Goal: Task Accomplishment & Management: Manage account settings

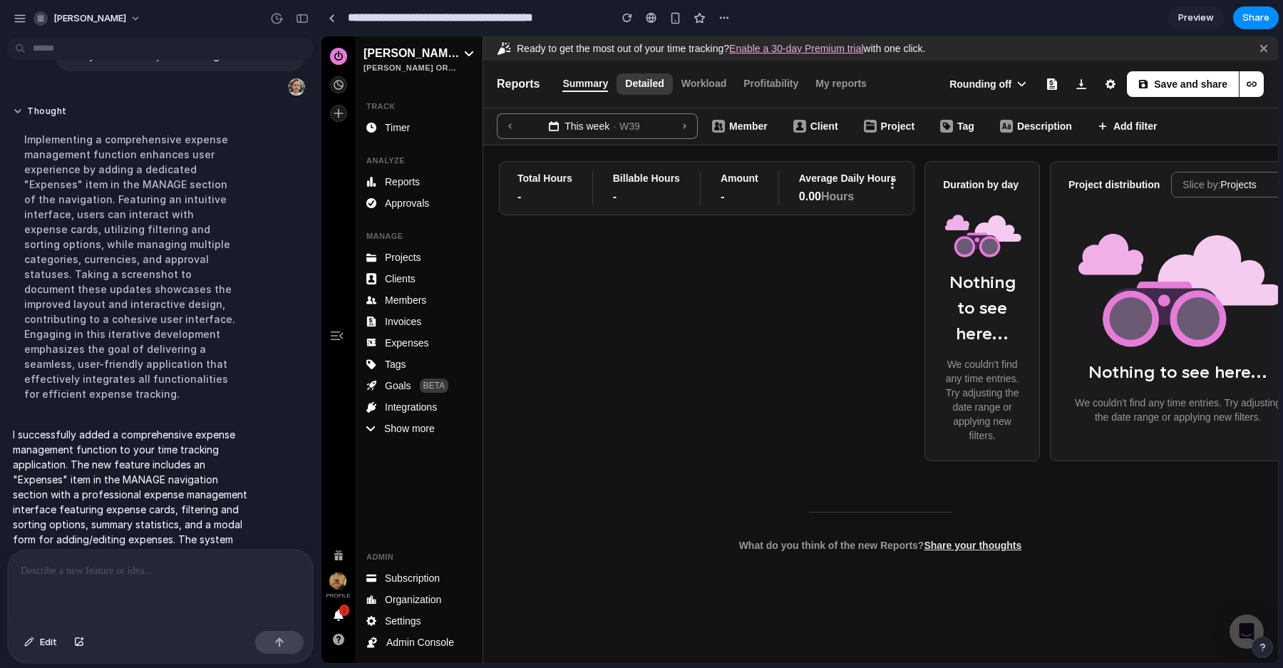
click at [647, 91] on span "Detailed" at bounding box center [644, 84] width 38 height 16
click at [654, 81] on span "Detailed" at bounding box center [644, 84] width 38 height 16
click at [532, 86] on span "Reports" at bounding box center [518, 84] width 43 height 15
click at [688, 86] on span "Workload" at bounding box center [704, 84] width 46 height 16
click at [766, 88] on span "Profitability" at bounding box center [770, 84] width 55 height 16
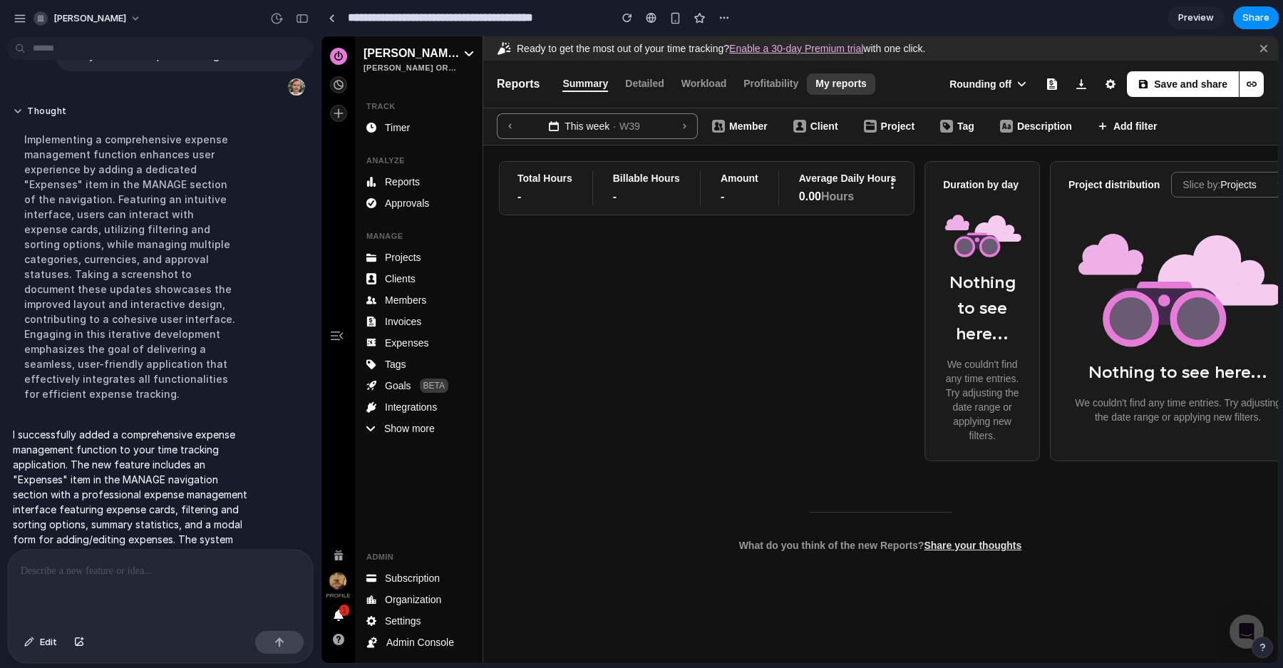
click at [817, 86] on span "My reports" at bounding box center [840, 84] width 51 height 16
click at [1133, 86] on button "Save and share" at bounding box center [1183, 84] width 113 height 26
click at [1106, 84] on icon "button" at bounding box center [1111, 84] width 10 height 10
click at [408, 177] on span "Reports" at bounding box center [402, 182] width 35 height 14
click at [403, 202] on span "Approvals" at bounding box center [407, 203] width 44 height 14
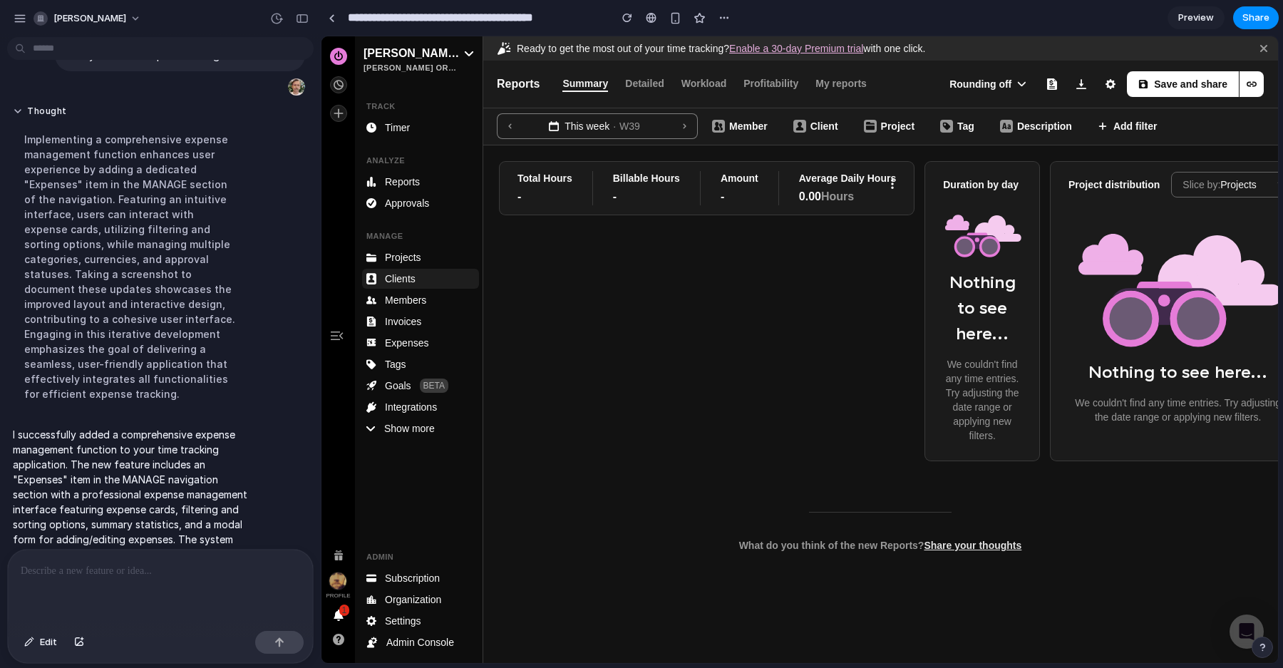
click at [408, 284] on span "Clients" at bounding box center [400, 279] width 31 height 14
click at [395, 344] on span "Expenses" at bounding box center [406, 343] width 43 height 14
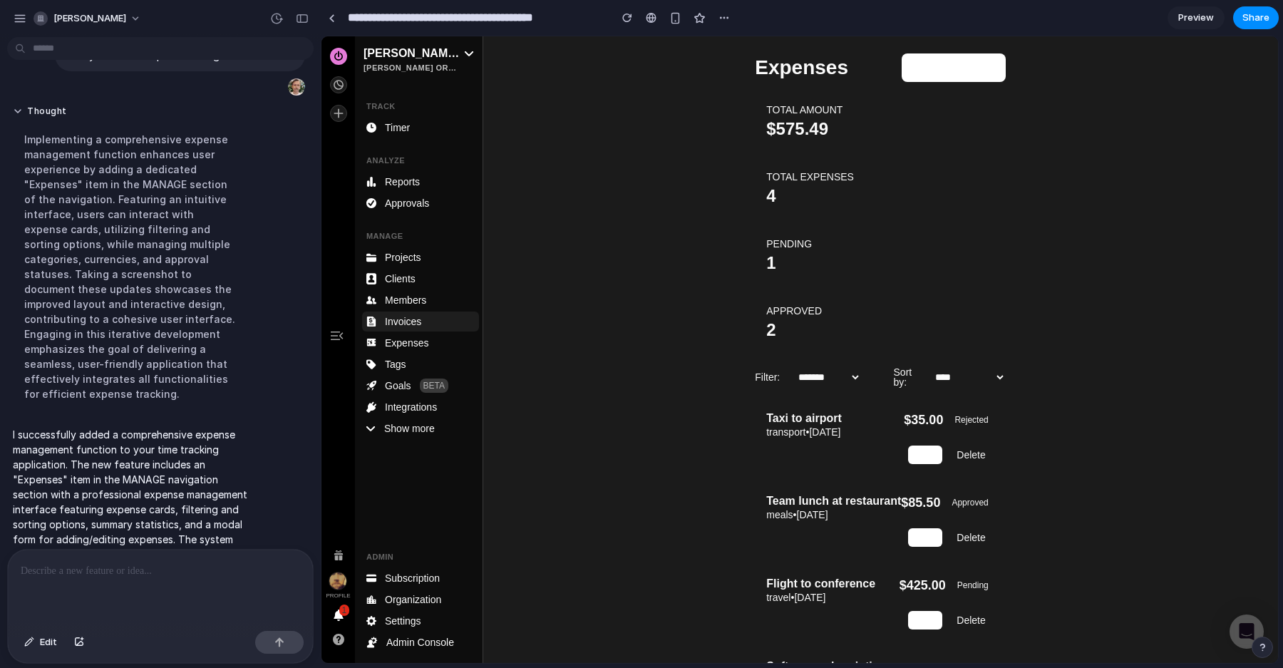
click at [411, 323] on span "Invoices" at bounding box center [403, 321] width 36 height 14
click at [407, 348] on span "Expenses" at bounding box center [406, 343] width 43 height 14
click at [405, 366] on span "Tags" at bounding box center [395, 364] width 21 height 14
click at [405, 341] on span "Expenses" at bounding box center [406, 343] width 43 height 14
click at [932, 71] on button "+ Add Expense" at bounding box center [954, 67] width 104 height 29
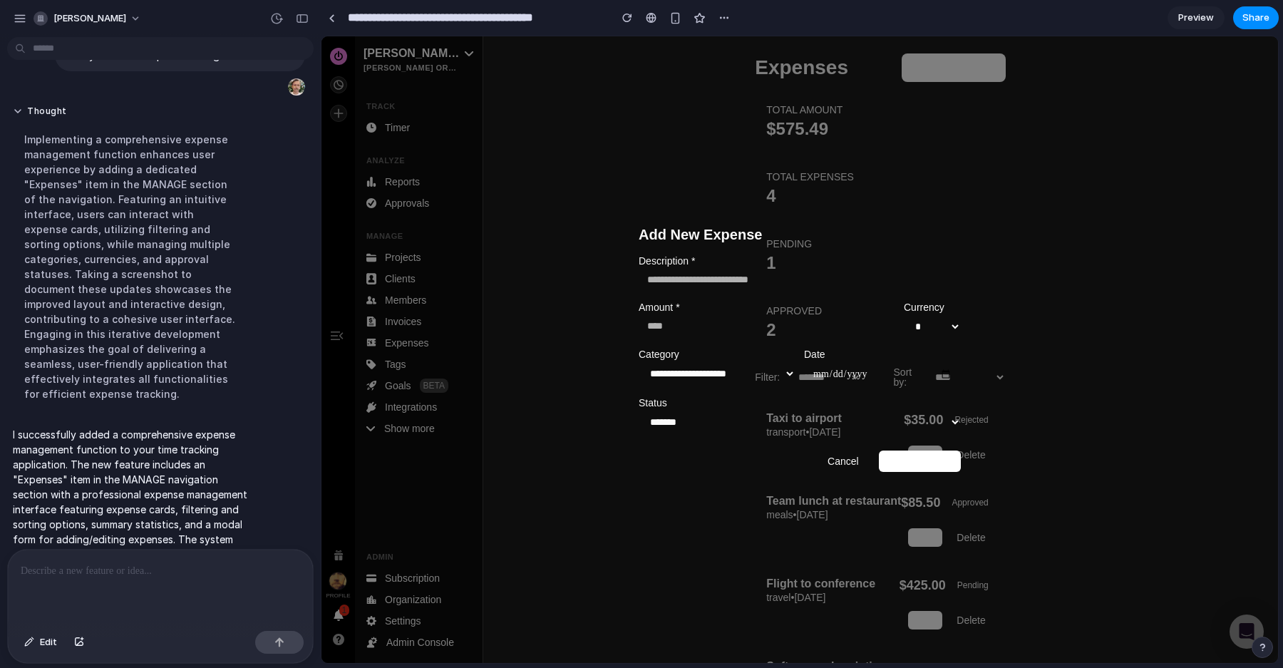
click at [851, 463] on button "Cancel" at bounding box center [843, 460] width 54 height 21
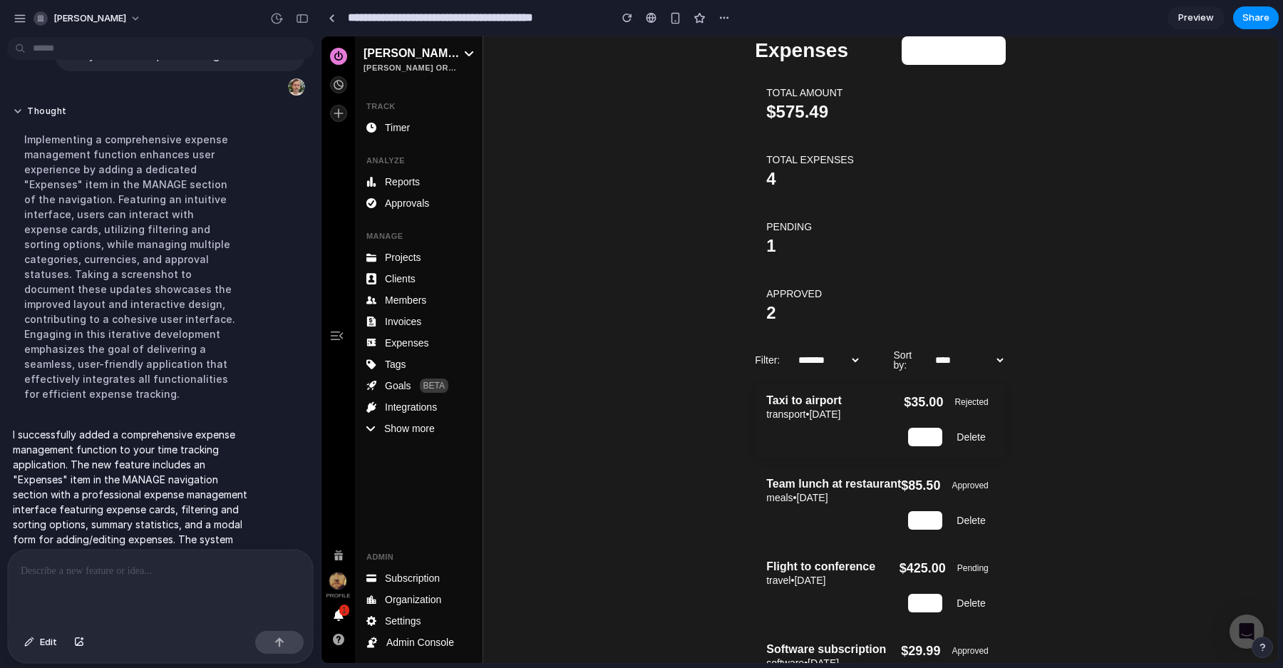
scroll to position [23, 0]
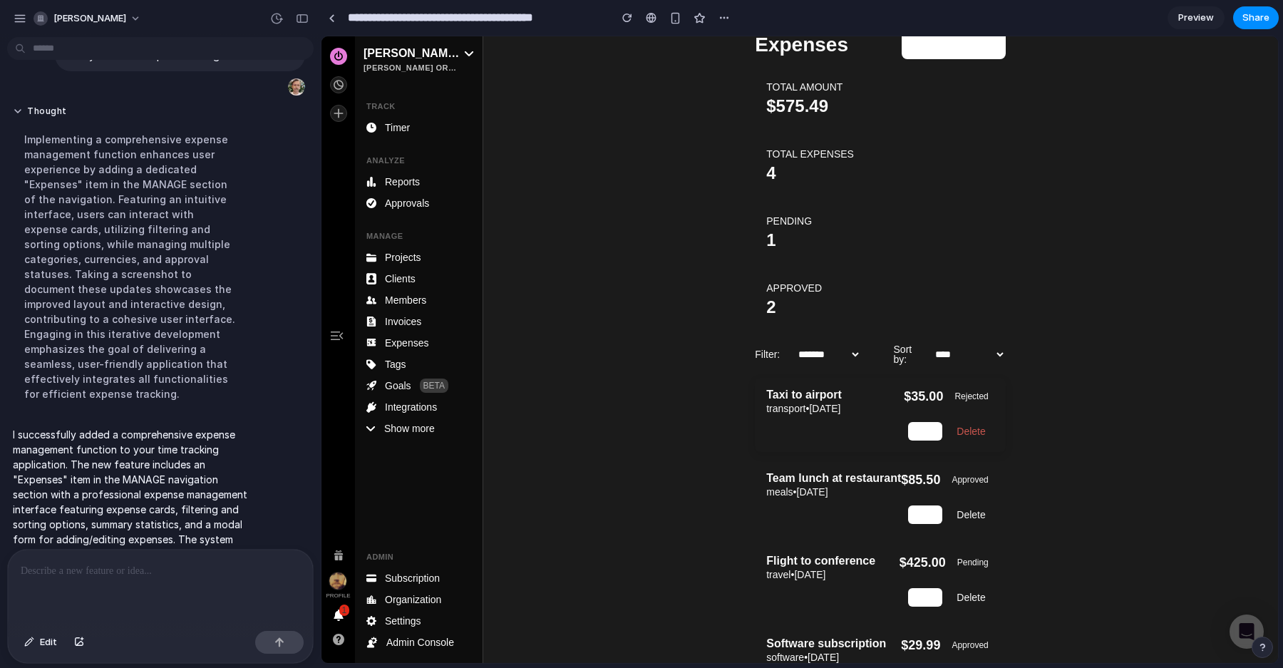
click at [962, 428] on button "Delete" at bounding box center [971, 431] width 46 height 19
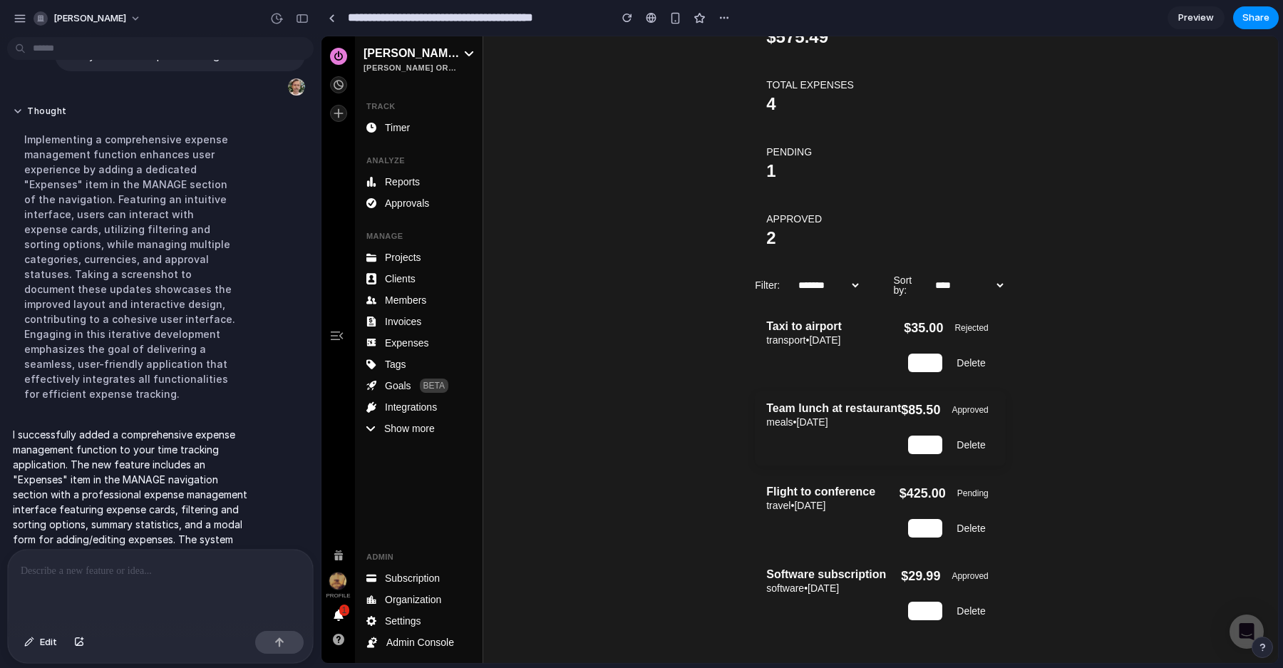
scroll to position [0, 0]
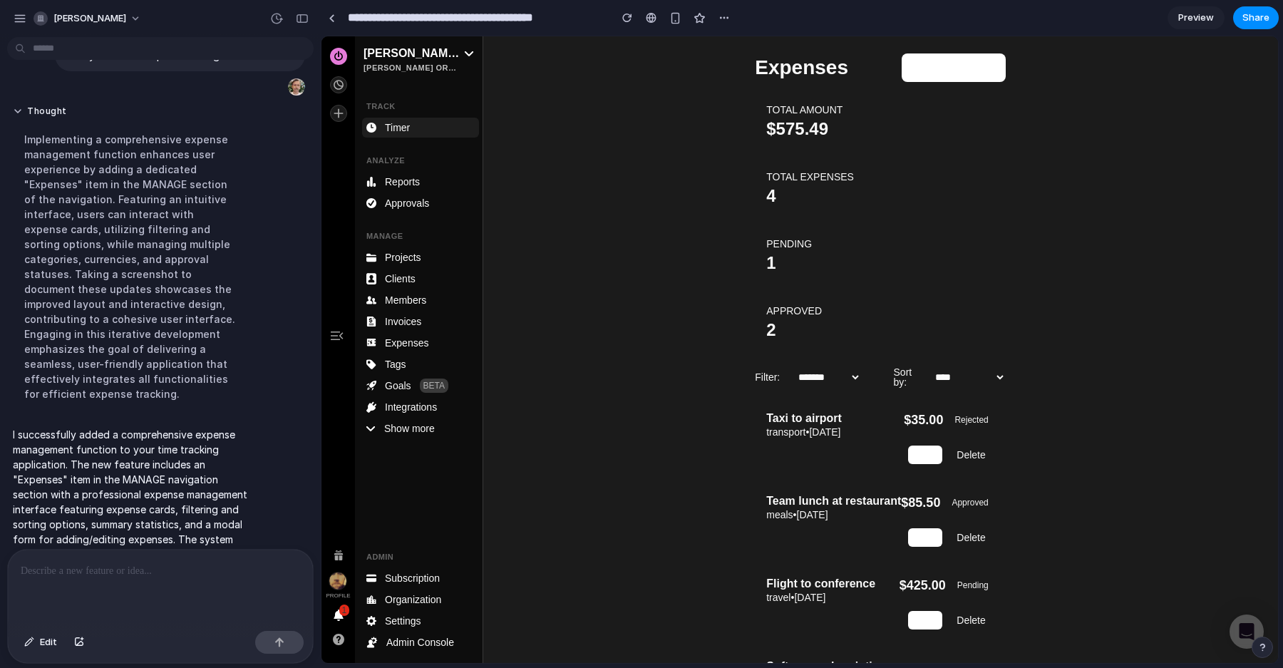
click at [418, 128] on li "Timer" at bounding box center [420, 128] width 117 height 20
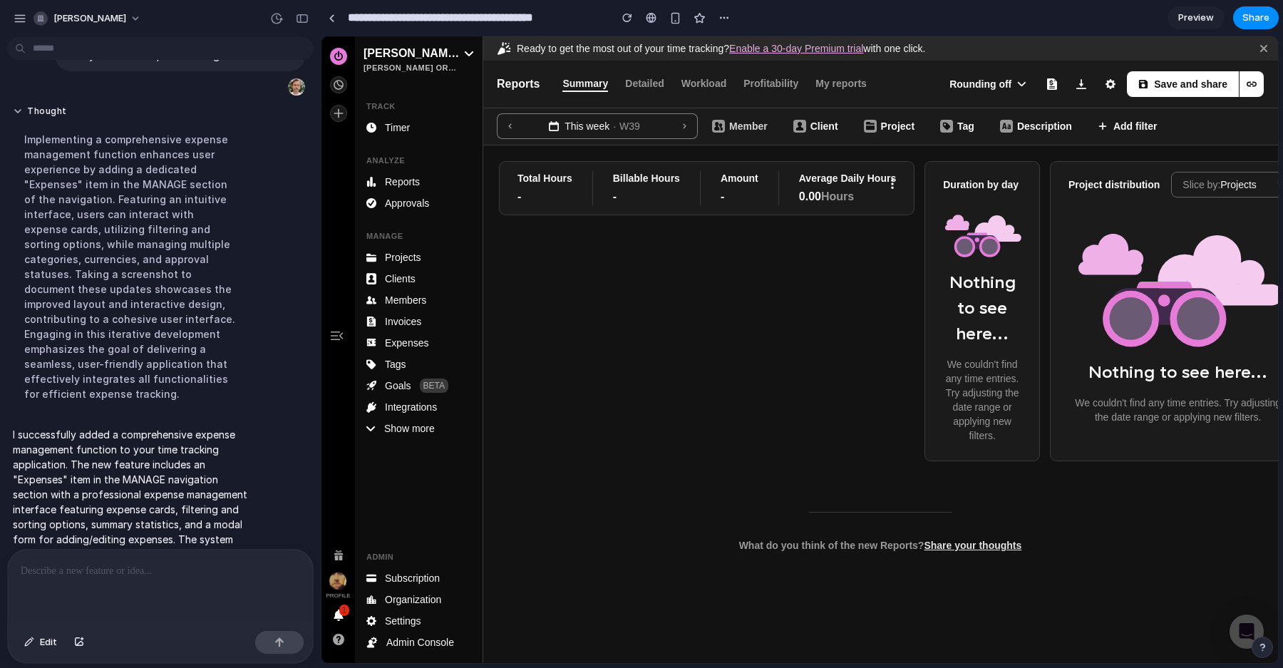
click at [758, 126] on b "Member" at bounding box center [748, 125] width 38 height 11
click at [772, 89] on span "Profitability" at bounding box center [770, 84] width 55 height 16
click at [846, 88] on span "My reports" at bounding box center [840, 84] width 51 height 16
click at [767, 48] on link "Enable a 30-day Premium trial" at bounding box center [796, 48] width 134 height 11
click at [839, 53] on link "Enable a 30-day Premium trial" at bounding box center [796, 48] width 134 height 11
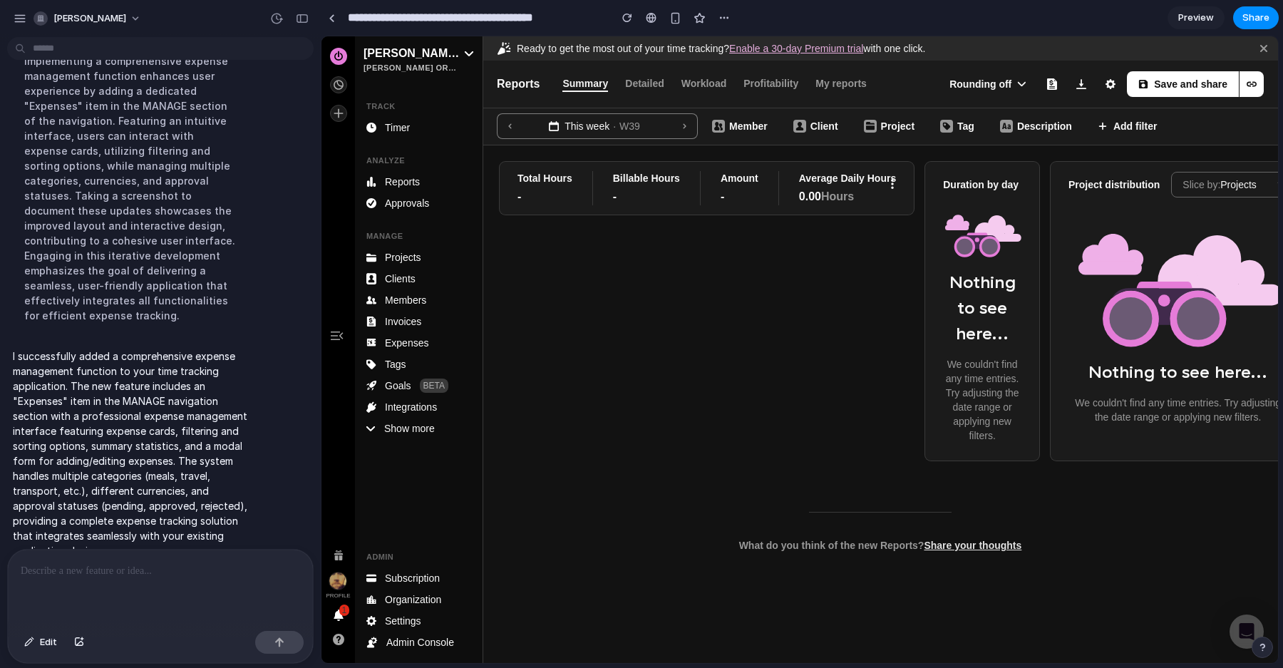
scroll to position [134, 0]
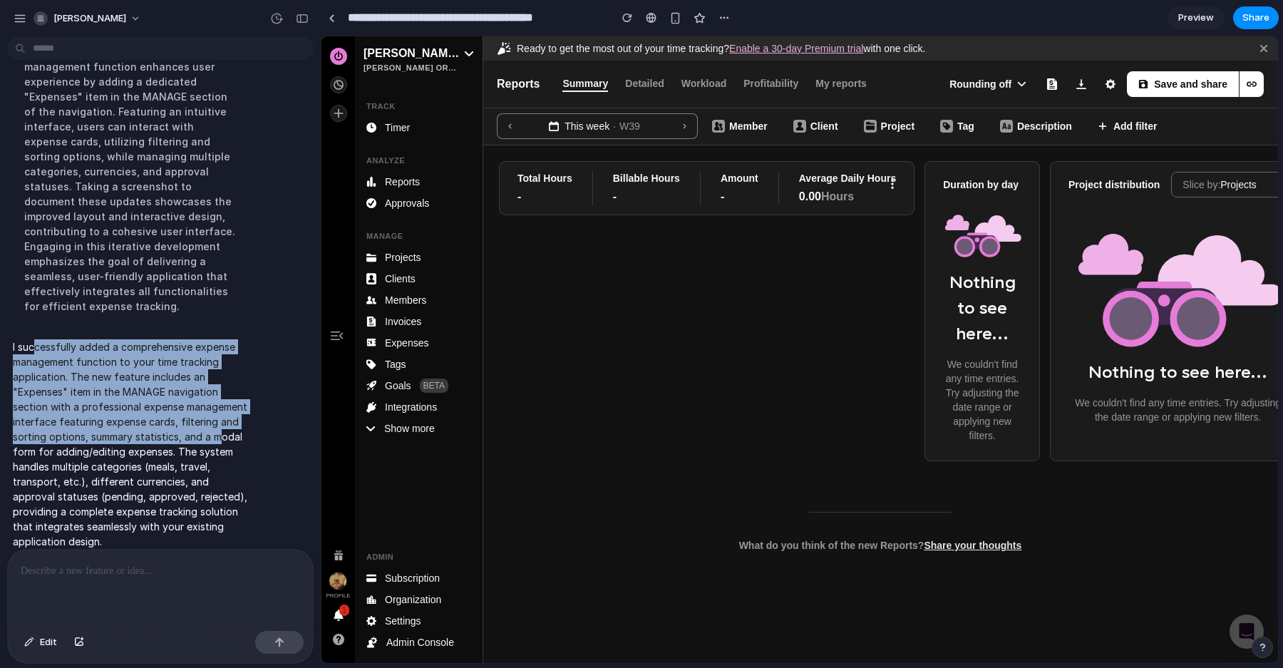
drag, startPoint x: 34, startPoint y: 334, endPoint x: 217, endPoint y: 429, distance: 206.3
click at [217, 423] on p "I successfully added a comprehensive expense management function to your time t…" at bounding box center [132, 444] width 238 height 210
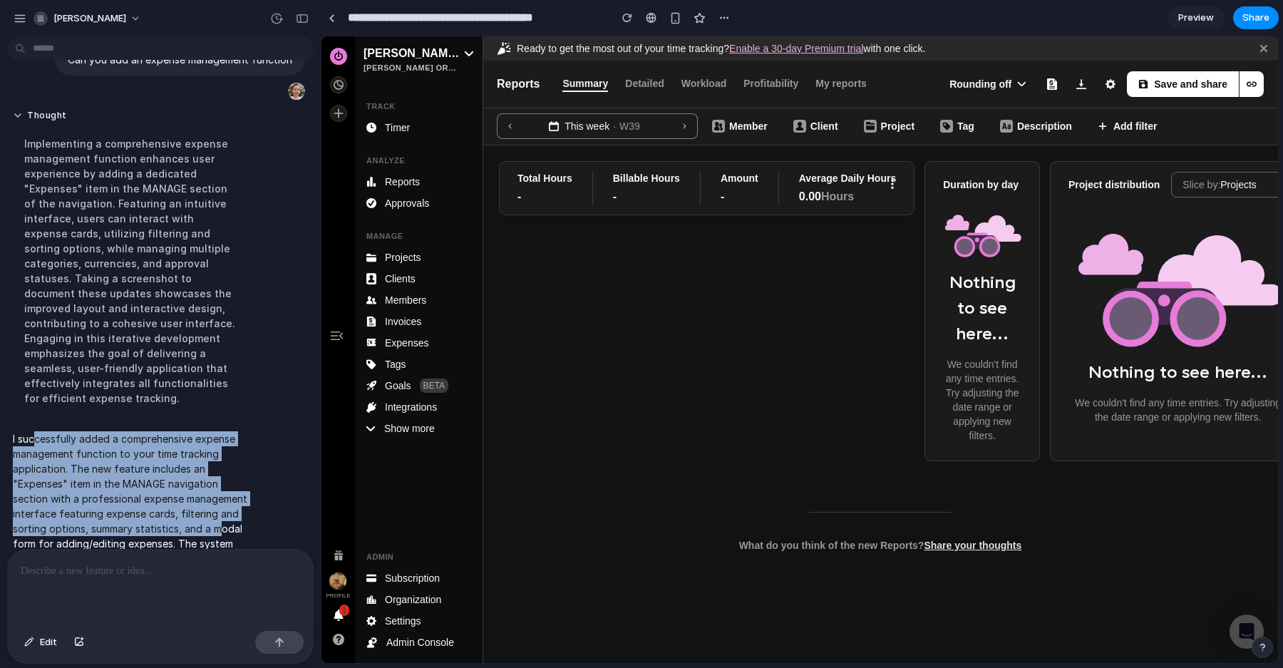
scroll to position [0, 0]
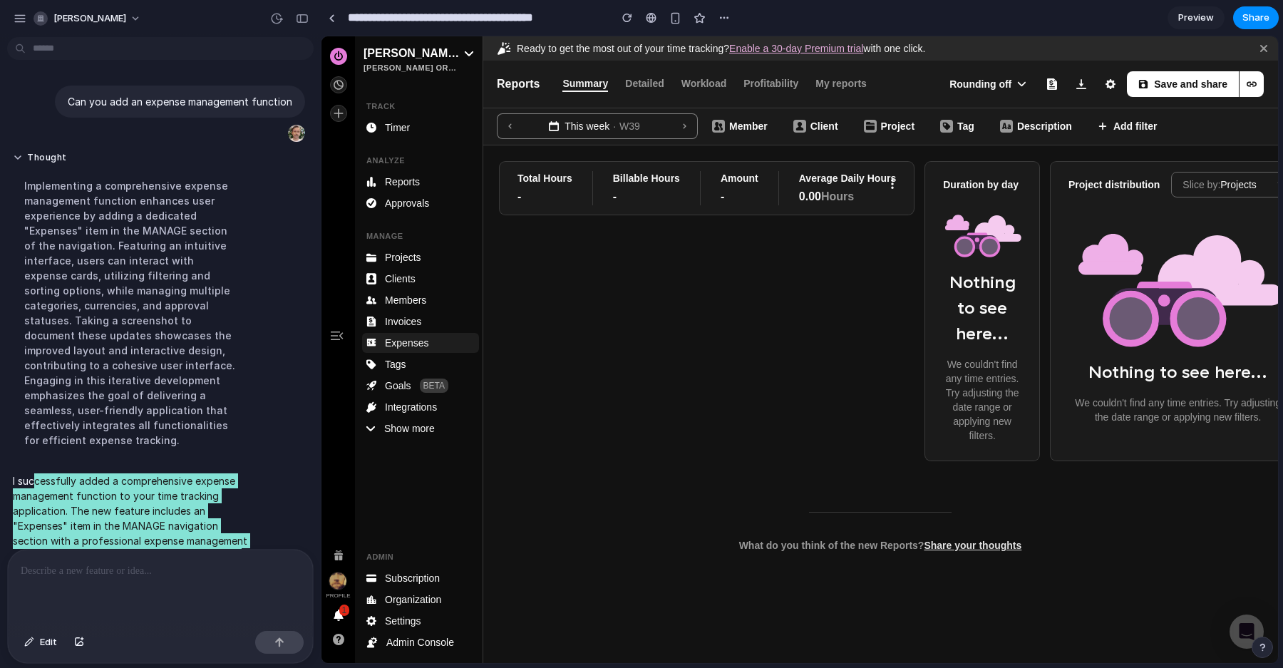
click at [406, 344] on span "Expenses" at bounding box center [406, 343] width 43 height 14
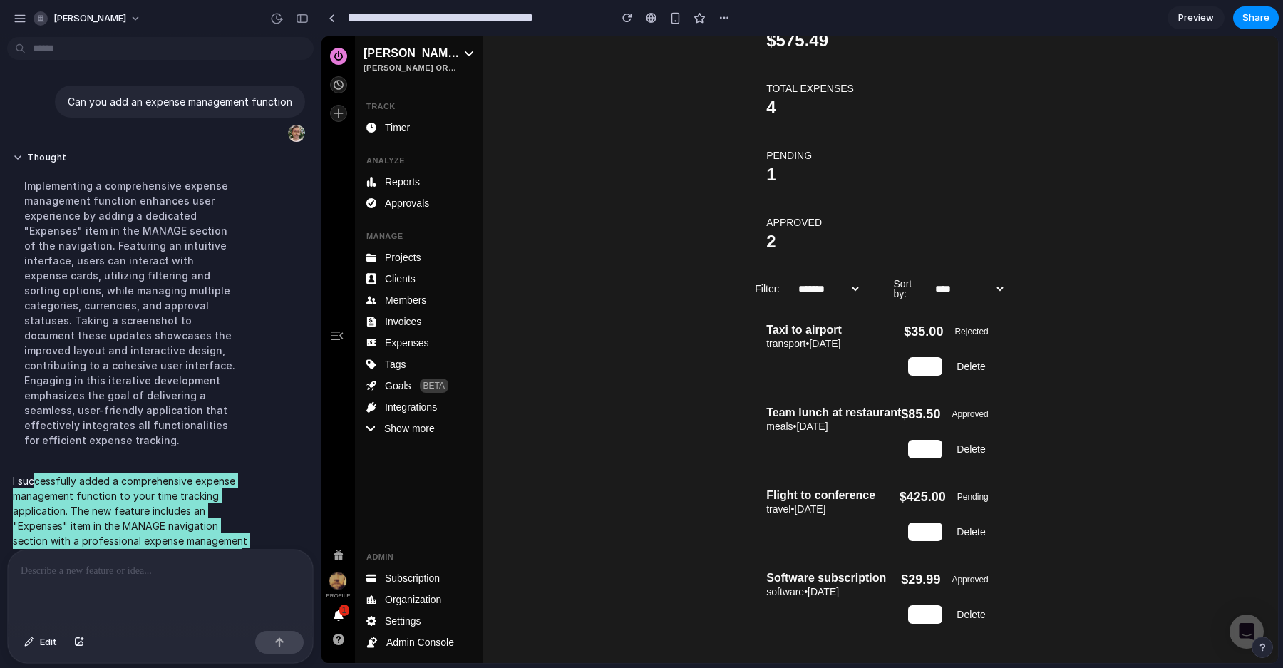
scroll to position [94, 0]
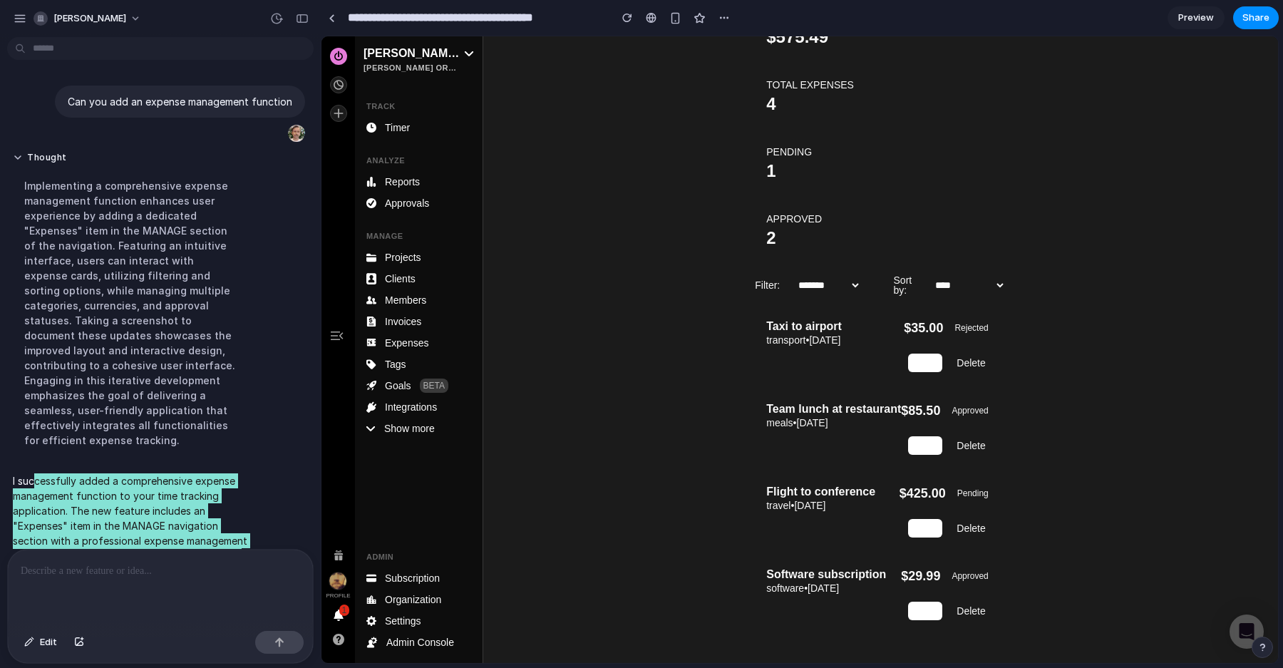
click at [995, 282] on select "**********" at bounding box center [965, 285] width 81 height 20
select select "******"
click at [925, 275] on select "**********" at bounding box center [965, 285] width 81 height 20
click at [838, 286] on select "**********" at bounding box center [824, 285] width 73 height 20
click at [788, 295] on select "**********" at bounding box center [824, 285] width 73 height 20
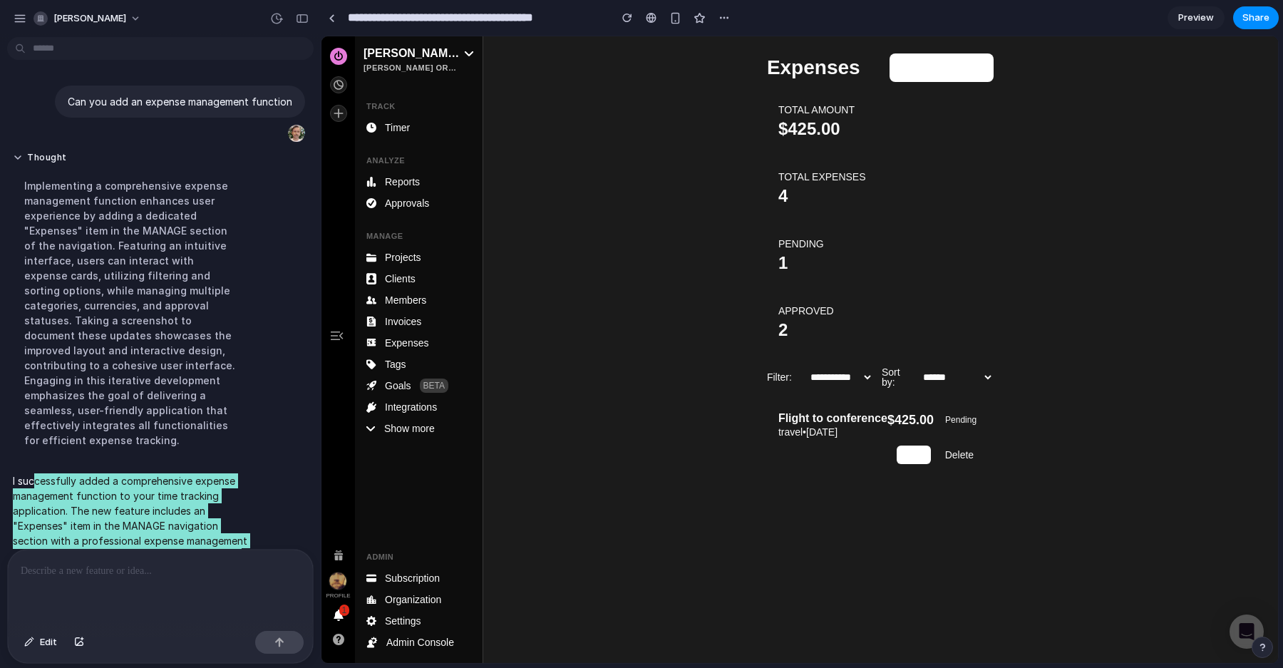
scroll to position [0, 0]
click at [831, 376] on select "**********" at bounding box center [836, 377] width 73 height 20
select select "***"
click at [800, 367] on select "**********" at bounding box center [836, 377] width 73 height 20
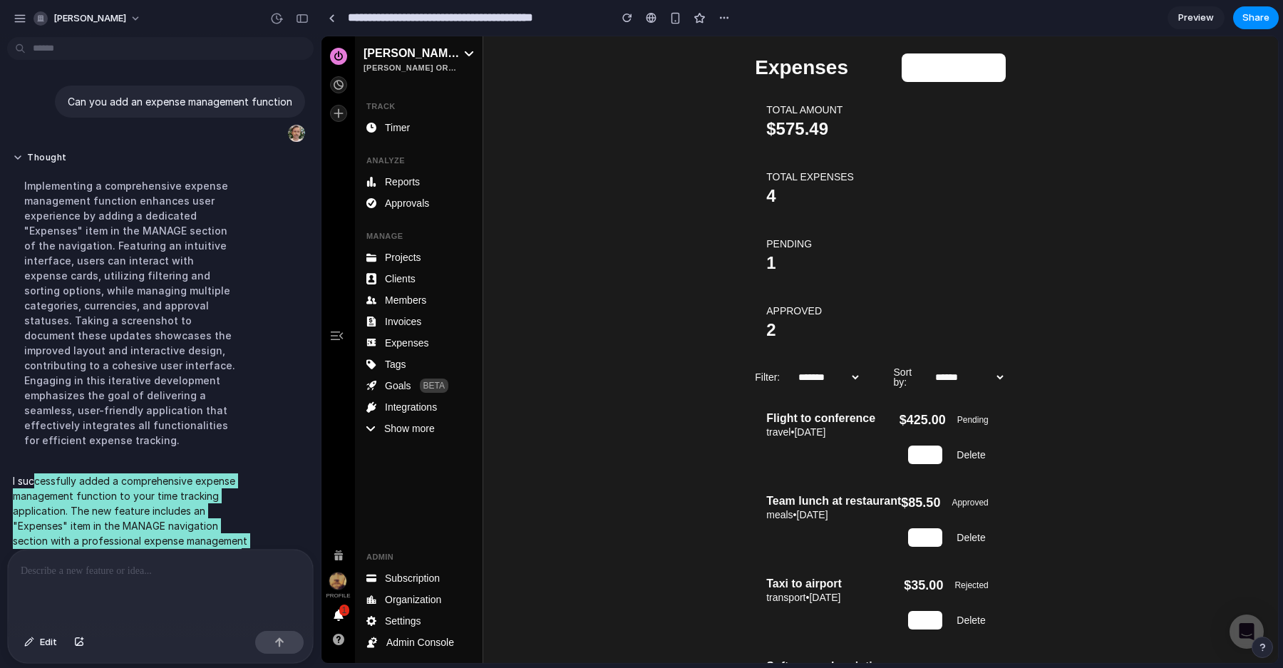
click at [897, 370] on label "Sort by:" at bounding box center [906, 377] width 24 height 20
